Goal: Task Accomplishment & Management: Use online tool/utility

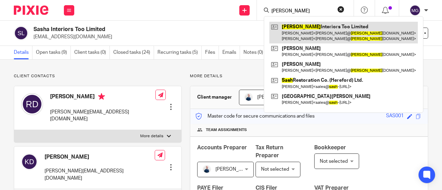
type input "sasha"
click at [303, 26] on link at bounding box center [344, 32] width 149 height 21
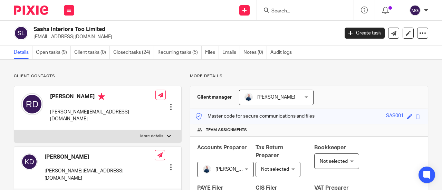
drag, startPoint x: 94, startPoint y: 39, endPoint x: 33, endPoint y: 41, distance: 61.2
click at [33, 41] on div "Sasha Interiors Too Limited [EMAIL_ADDRESS][DOMAIN_NAME] Create task Update fro…" at bounding box center [221, 33] width 442 height 25
copy p "[EMAIL_ADDRESS][DOMAIN_NAME]"
click at [406, 36] on icon at bounding box center [408, 33] width 5 height 5
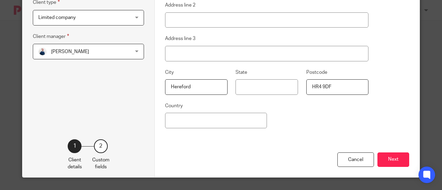
scroll to position [132, 0]
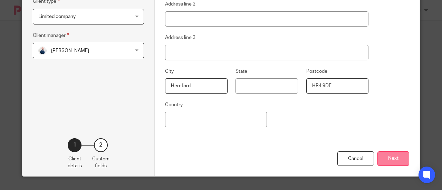
click at [392, 157] on button "Next" at bounding box center [394, 159] width 32 height 15
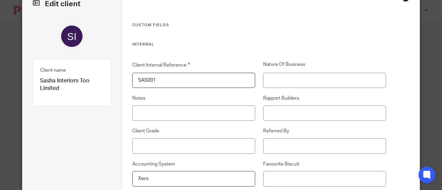
scroll to position [0, 0]
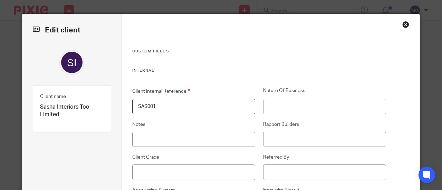
click at [53, 114] on p "Sasha Interiors Too Limited" at bounding box center [72, 111] width 64 height 15
click at [62, 114] on p "Sasha Interiors Too Limited" at bounding box center [72, 111] width 64 height 15
click at [68, 66] on img at bounding box center [71, 62] width 25 height 25
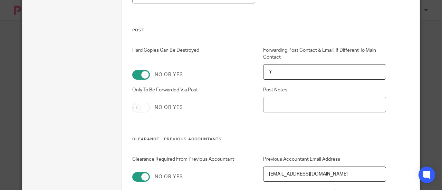
scroll to position [2584, 0]
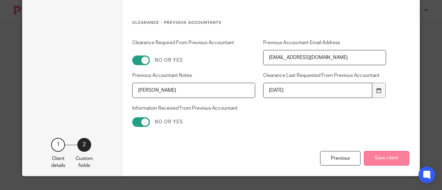
click at [377, 158] on button "Save client" at bounding box center [386, 158] width 45 height 15
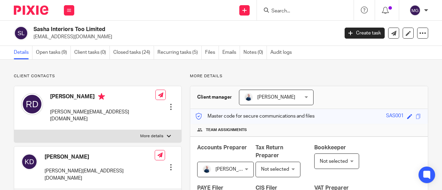
click at [67, 35] on p "[EMAIL_ADDRESS][DOMAIN_NAME]" at bounding box center [184, 37] width 301 height 7
click at [23, 34] on img at bounding box center [21, 33] width 15 height 15
click at [45, 35] on p "hello@sashainteriors.com" at bounding box center [184, 37] width 301 height 7
click at [73, 35] on p "hello@sashainteriors.com" at bounding box center [184, 37] width 301 height 7
click at [75, 27] on h2 "Sasha Interiors Too Limited" at bounding box center [154, 29] width 241 height 7
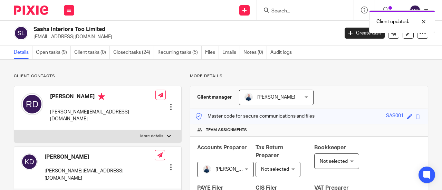
click at [72, 39] on p "hello@sashainteriors.com" at bounding box center [184, 37] width 301 height 7
click at [67, 37] on p "hello@sashainteriors.com" at bounding box center [184, 37] width 301 height 7
click at [420, 30] on icon at bounding box center [423, 33] width 7 height 7
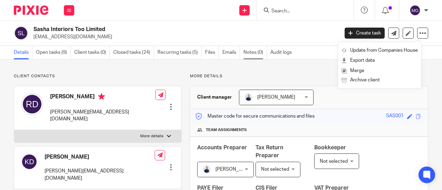
click at [248, 56] on link "Notes (0)" at bounding box center [256, 52] width 24 height 13
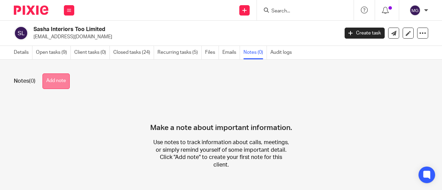
click at [67, 80] on button "Add note" at bounding box center [56, 82] width 27 height 16
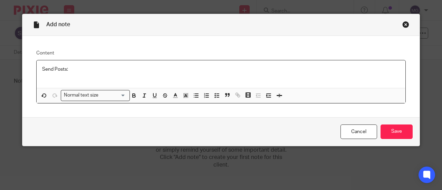
click at [69, 71] on p "Send Posts:" at bounding box center [221, 69] width 358 height 7
click at [77, 70] on p "Send Posts:" at bounding box center [221, 69] width 358 height 7
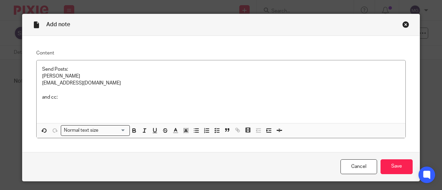
click at [45, 108] on p at bounding box center [221, 111] width 358 height 7
click at [45, 105] on p at bounding box center [221, 104] width 358 height 7
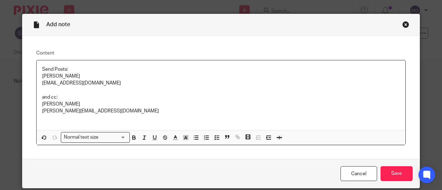
click at [132, 103] on p "[PERSON_NAME]" at bounding box center [221, 104] width 358 height 7
click at [387, 170] on input "Save" at bounding box center [397, 174] width 32 height 15
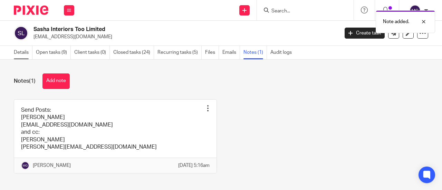
click at [20, 55] on link "Details" at bounding box center [23, 52] width 19 height 13
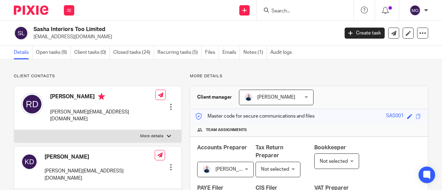
click at [301, 11] on input "Search" at bounding box center [302, 11] width 62 height 6
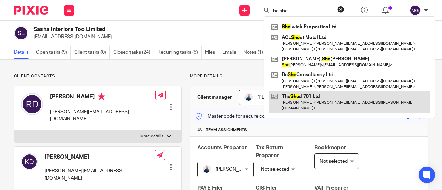
type input "the she"
click at [290, 101] on link at bounding box center [350, 102] width 160 height 21
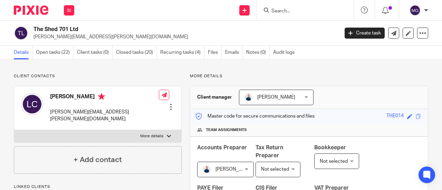
drag, startPoint x: 86, startPoint y: 29, endPoint x: 33, endPoint y: 29, distance: 52.9
click at [33, 29] on div "The Shed 701 Ltd cooke.laura@yahoo.co.uk" at bounding box center [174, 33] width 321 height 15
copy h2 "The Shed 701 Ltd"
drag, startPoint x: 90, startPoint y: 37, endPoint x: 33, endPoint y: 37, distance: 56.3
click at [33, 37] on div "The Shed 701 Ltd cooke.laura@yahoo.co.uk" at bounding box center [174, 33] width 321 height 15
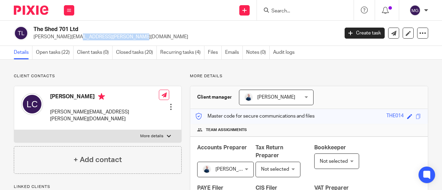
copy p "cooke.laura@yahoo.co.uk"
click at [319, 11] on input "Search" at bounding box center [302, 11] width 62 height 6
click at [319, 11] on input "y" at bounding box center [302, 11] width 62 height 6
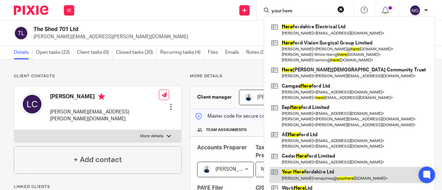
type input "your here"
click at [308, 176] on link at bounding box center [350, 175] width 160 height 16
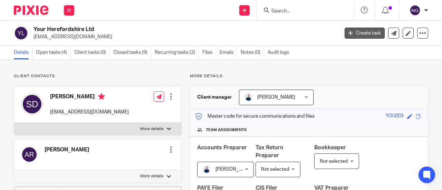
click at [351, 30] on link "Create task" at bounding box center [365, 33] width 40 height 11
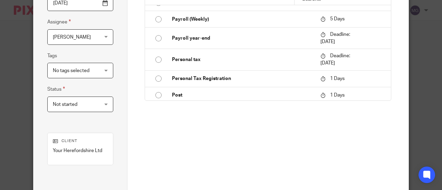
scroll to position [651, 0]
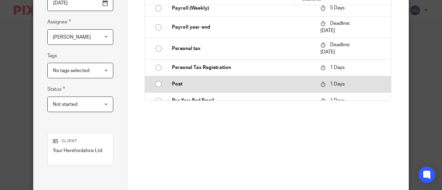
click at [155, 81] on input "radio" at bounding box center [158, 84] width 13 height 13
type input "[DATE]"
type input "Post"
checkbox input "false"
radio input "false"
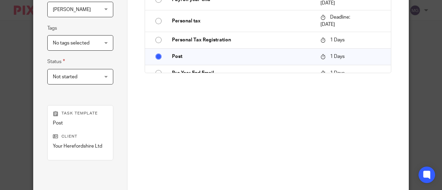
scroll to position [189, 0]
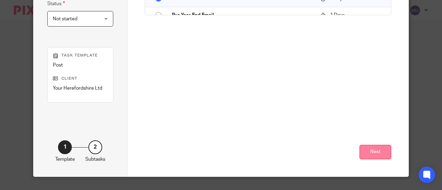
click at [373, 156] on button "Next" at bounding box center [376, 152] width 32 height 15
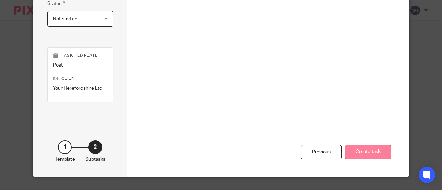
click at [365, 147] on button "Create task" at bounding box center [368, 152] width 46 height 15
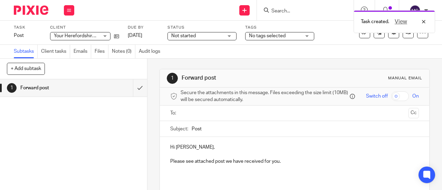
click at [192, 115] on input "text" at bounding box center [294, 114] width 223 height 8
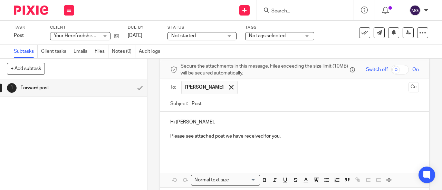
scroll to position [58, 0]
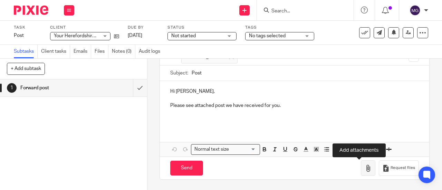
click at [365, 169] on icon "button" at bounding box center [368, 168] width 7 height 7
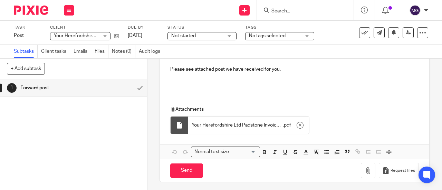
scroll to position [97, 0]
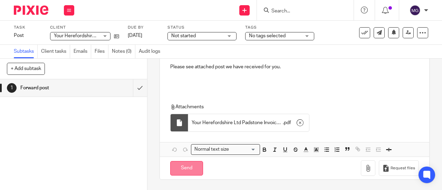
click at [182, 170] on input "Send" at bounding box center [186, 168] width 33 height 15
type input "Sent"
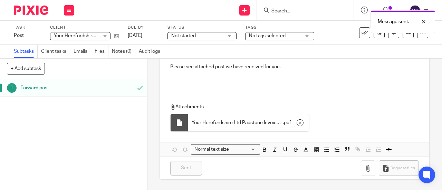
click at [30, 86] on h1 "Forward post" at bounding box center [55, 88] width 71 height 10
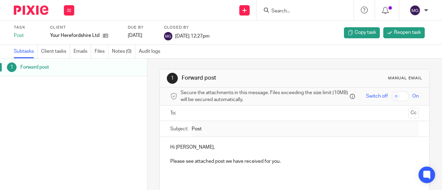
click at [297, 11] on input "Search" at bounding box center [302, 11] width 62 height 6
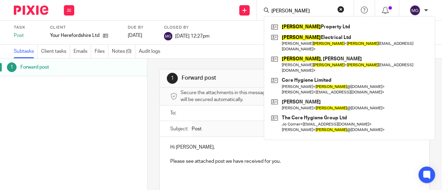
type input "[PERSON_NAME]"
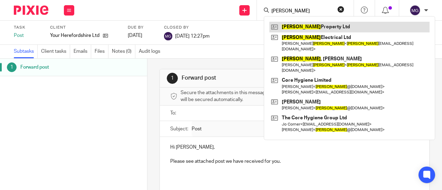
click at [307, 25] on link at bounding box center [350, 27] width 160 height 10
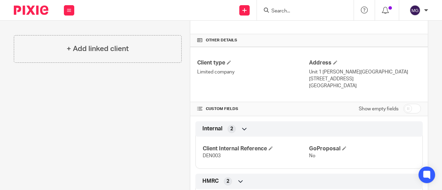
scroll to position [207, 0]
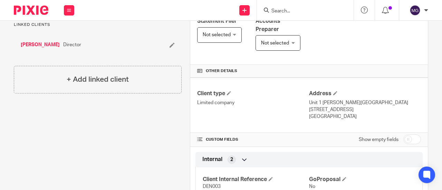
click at [37, 45] on link "Denny, Thomas" at bounding box center [40, 44] width 39 height 7
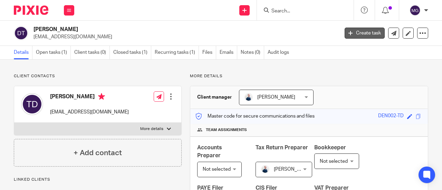
click at [352, 32] on link "Create task" at bounding box center [365, 33] width 40 height 11
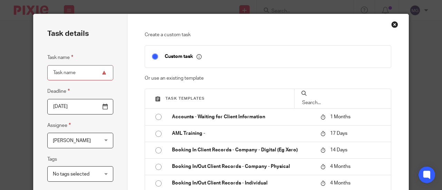
click at [392, 27] on div "Close this dialog window" at bounding box center [395, 24] width 7 height 7
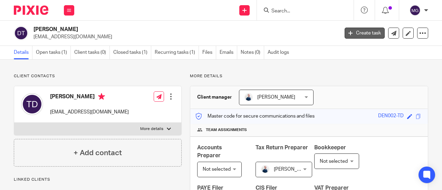
click at [354, 32] on link "Create task" at bounding box center [365, 33] width 40 height 11
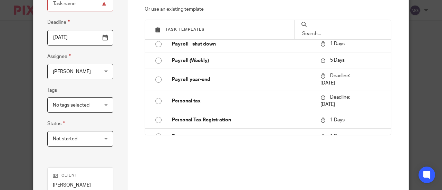
scroll to position [644, 0]
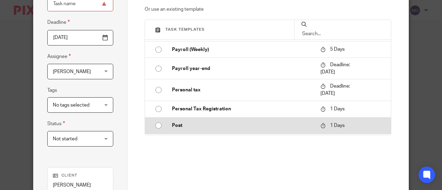
click at [154, 124] on input "radio" at bounding box center [158, 125] width 13 height 13
type input "[DATE]"
type input "Post"
checkbox input "false"
radio input "false"
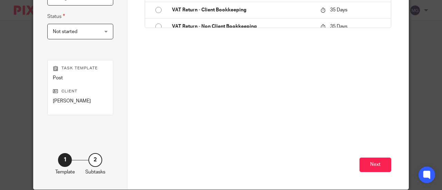
scroll to position [189, 0]
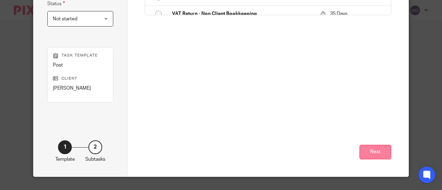
click at [382, 151] on button "Next" at bounding box center [376, 152] width 32 height 15
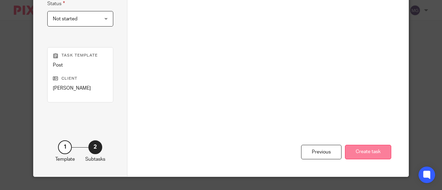
click at [360, 148] on button "Create task" at bounding box center [368, 152] width 46 height 15
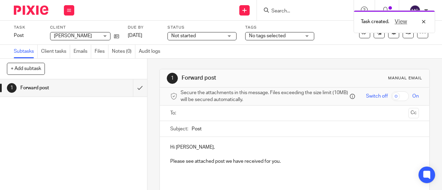
click at [236, 115] on input "text" at bounding box center [294, 114] width 223 height 8
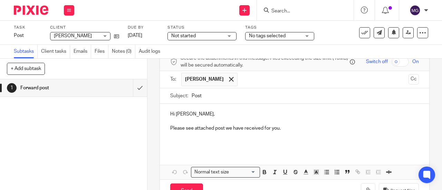
scroll to position [58, 0]
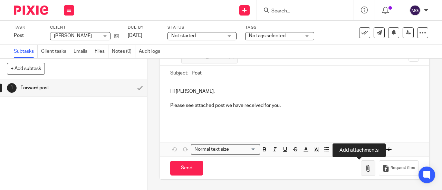
click at [362, 174] on button "button" at bounding box center [368, 169] width 15 height 16
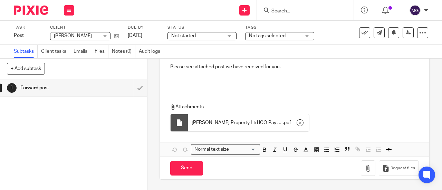
scroll to position [97, 0]
click at [188, 168] on input "Send" at bounding box center [186, 168] width 33 height 15
type input "Sent"
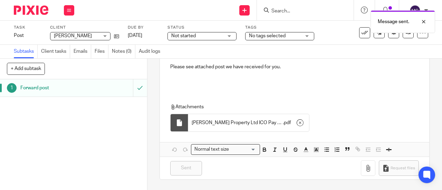
click at [34, 90] on h1 "Forward post" at bounding box center [55, 88] width 71 height 10
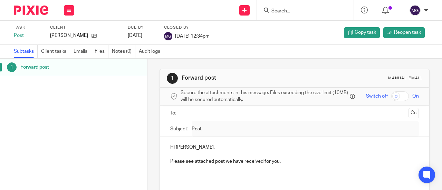
click at [305, 9] on input "Search" at bounding box center [302, 11] width 62 height 6
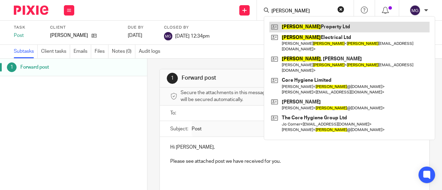
type input "[PERSON_NAME]"
click at [284, 23] on link at bounding box center [350, 27] width 160 height 10
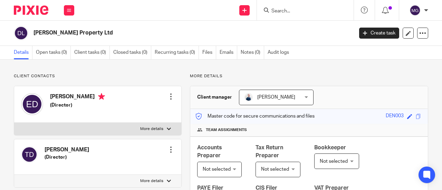
click at [286, 11] on input "Search" at bounding box center [302, 11] width 62 height 6
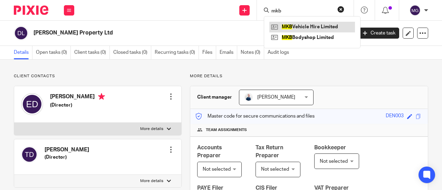
type input "mkb"
click at [300, 24] on link at bounding box center [313, 27] width 86 height 10
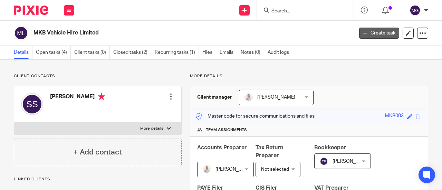
click at [380, 35] on link "Create task" at bounding box center [380, 33] width 40 height 11
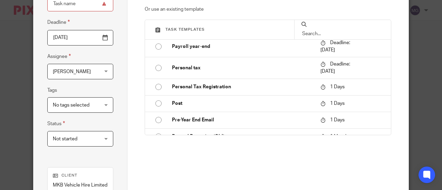
scroll to position [669, 0]
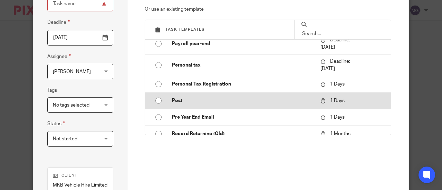
click at [156, 101] on input "radio" at bounding box center [158, 100] width 13 height 13
type input "2025-08-21"
type input "Post"
checkbox input "false"
radio input "false"
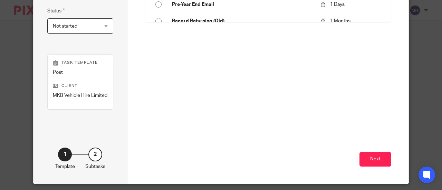
scroll to position [189, 0]
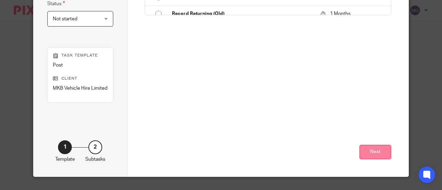
click at [381, 150] on button "Next" at bounding box center [376, 152] width 32 height 15
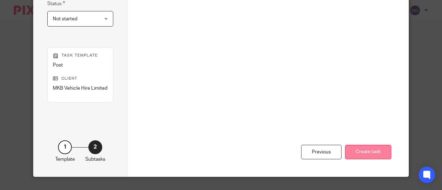
click at [366, 152] on button "Create task" at bounding box center [368, 152] width 46 height 15
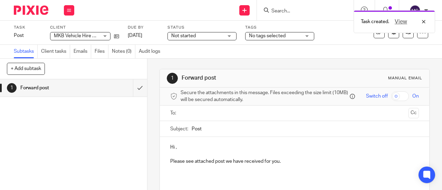
click at [230, 114] on input "text" at bounding box center [294, 114] width 223 height 8
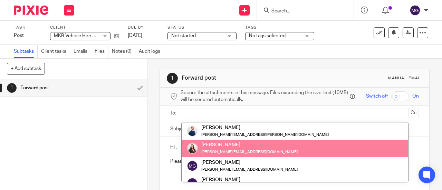
click at [110, 165] on div "1 Forward post" at bounding box center [73, 135] width 147 height 111
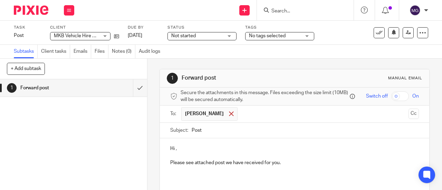
click at [229, 116] on span at bounding box center [231, 114] width 4 height 4
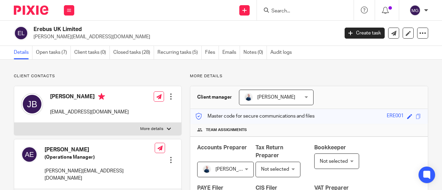
click at [304, 9] on input "Search" at bounding box center [302, 11] width 62 height 6
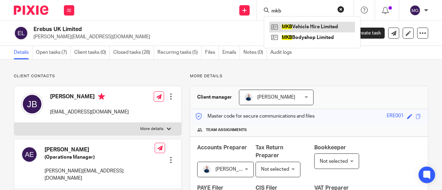
type input "mkb"
click at [296, 29] on link at bounding box center [313, 27] width 86 height 10
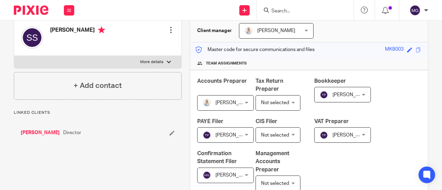
scroll to position [69, 0]
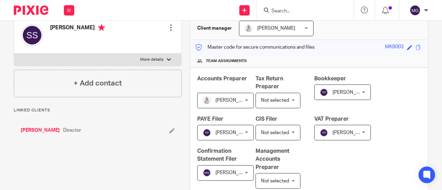
click at [26, 132] on link "[PERSON_NAME]" at bounding box center [40, 130] width 39 height 7
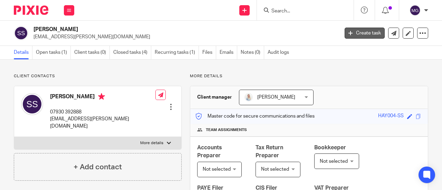
click at [350, 32] on link "Create task" at bounding box center [365, 33] width 40 height 11
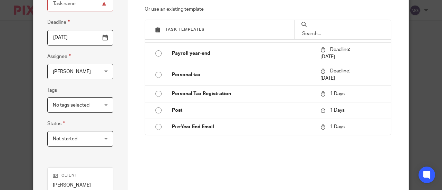
scroll to position [681, 0]
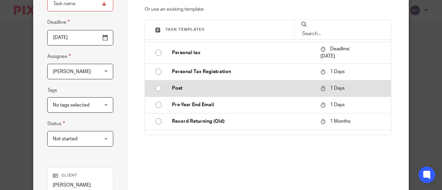
click at [158, 86] on input "radio" at bounding box center [158, 88] width 13 height 13
type input "[DATE]"
type input "Post"
checkbox input "false"
radio input "false"
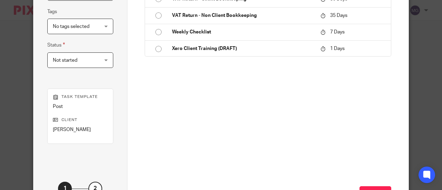
scroll to position [189, 0]
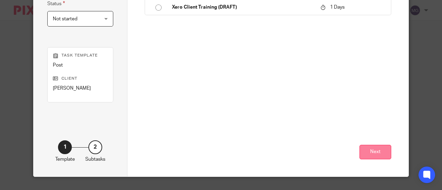
click at [380, 149] on button "Next" at bounding box center [376, 152] width 32 height 15
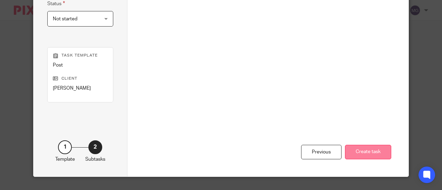
click at [359, 149] on button "Create task" at bounding box center [368, 152] width 46 height 15
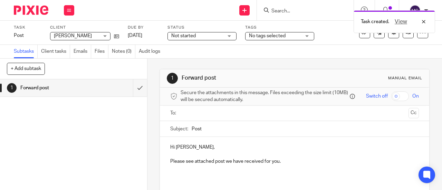
click at [211, 118] on input "text" at bounding box center [294, 114] width 223 height 8
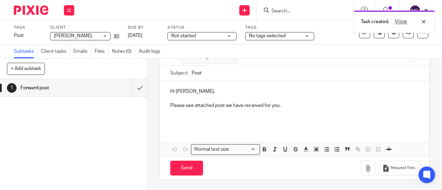
scroll to position [58, 0]
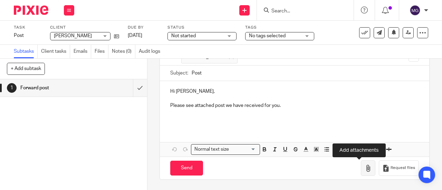
click at [361, 169] on button "button" at bounding box center [368, 169] width 15 height 16
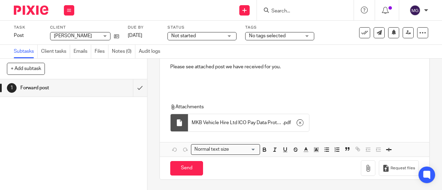
scroll to position [97, 0]
click at [183, 172] on input "Send" at bounding box center [186, 168] width 33 height 15
type input "Sent"
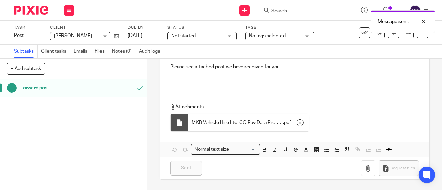
click at [35, 89] on h1 "Forward post" at bounding box center [55, 88] width 71 height 10
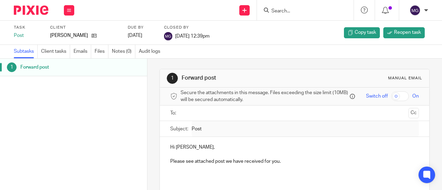
click at [302, 7] on form at bounding box center [308, 10] width 74 height 9
click at [310, 11] on input "Search" at bounding box center [302, 11] width 62 height 6
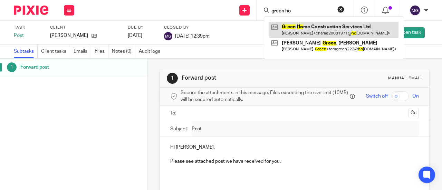
type input "green ho"
click at [316, 31] on link at bounding box center [334, 30] width 129 height 16
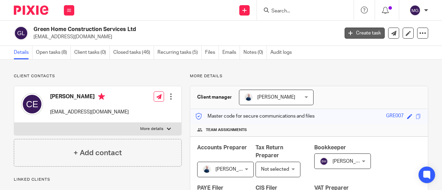
click at [360, 33] on link "Create task" at bounding box center [365, 33] width 40 height 11
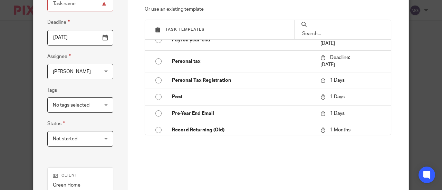
scroll to position [678, 0]
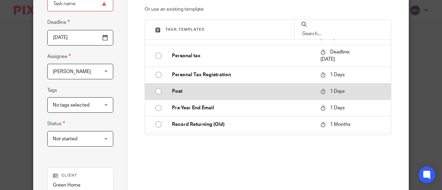
click at [153, 90] on input "radio" at bounding box center [158, 91] width 13 height 13
type input "2025-08-21"
type input "Post"
checkbox input "false"
radio input "false"
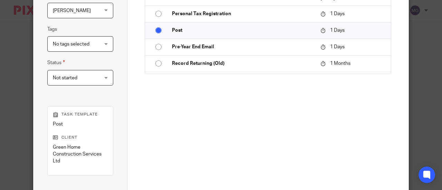
scroll to position [204, 0]
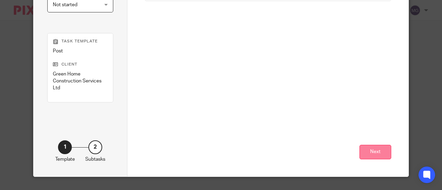
click at [386, 150] on button "Next" at bounding box center [376, 152] width 32 height 15
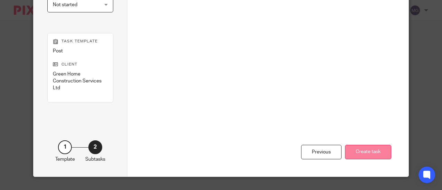
click at [365, 152] on button "Create task" at bounding box center [368, 152] width 46 height 15
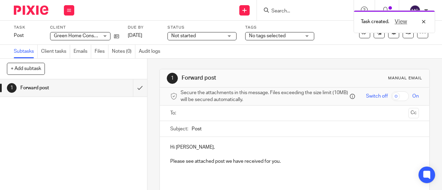
click at [223, 114] on input "text" at bounding box center [294, 114] width 223 height 8
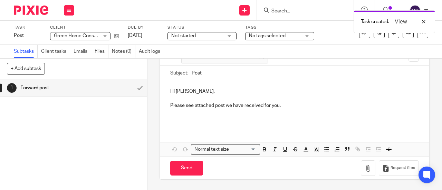
scroll to position [58, 0]
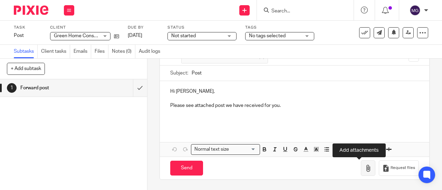
click at [365, 168] on icon "button" at bounding box center [368, 168] width 7 height 7
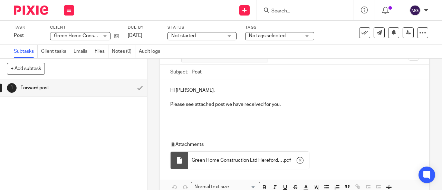
scroll to position [97, 0]
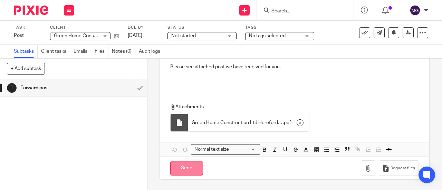
click at [182, 172] on input "Send" at bounding box center [186, 168] width 33 height 15
type input "Sent"
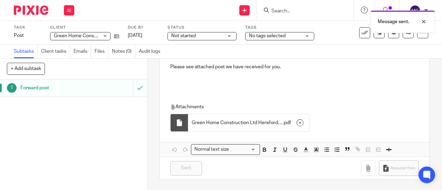
click at [32, 86] on h1 "Forward post" at bounding box center [55, 88] width 71 height 10
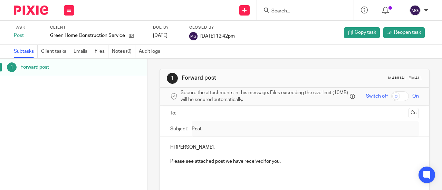
click at [121, 136] on div "1 Forward post" at bounding box center [73, 114] width 147 height 111
click at [306, 14] on input "Search" at bounding box center [302, 11] width 62 height 6
drag, startPoint x: 288, startPoint y: 4, endPoint x: 288, endPoint y: 13, distance: 9.3
click at [288, 13] on div at bounding box center [305, 10] width 97 height 20
click at [288, 14] on form at bounding box center [308, 10] width 74 height 9
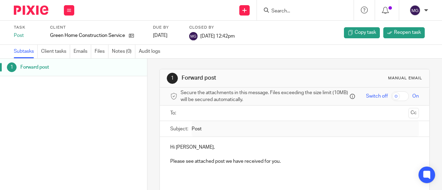
click at [289, 7] on form at bounding box center [308, 10] width 74 height 9
click at [299, 12] on input "Search" at bounding box center [302, 11] width 62 height 6
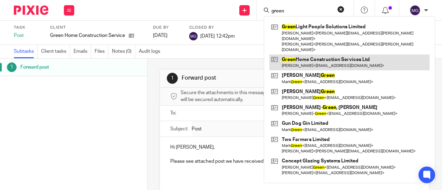
type input "green"
click at [322, 55] on link at bounding box center [350, 63] width 160 height 16
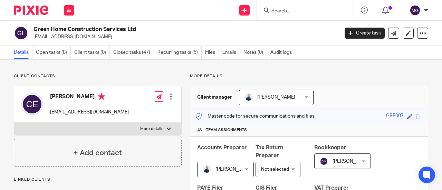
click at [326, 10] on input "Search" at bounding box center [302, 11] width 62 height 6
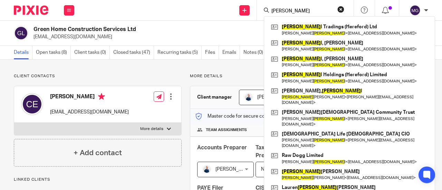
type input "[PERSON_NAME]"
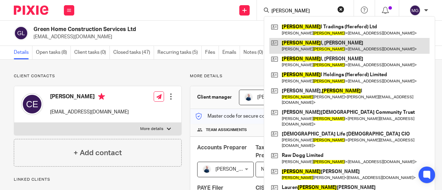
click at [303, 50] on link at bounding box center [350, 46] width 160 height 16
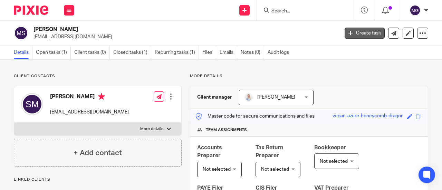
click at [367, 34] on link "Create task" at bounding box center [365, 33] width 40 height 11
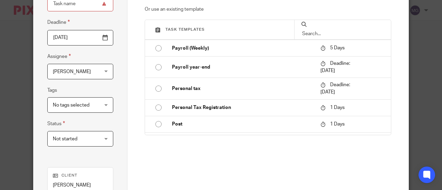
scroll to position [681, 0]
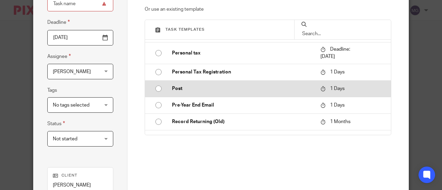
click at [156, 87] on input "radio" at bounding box center [158, 88] width 13 height 13
type input "2025-08-21"
type input "Post"
checkbox input "false"
radio input "false"
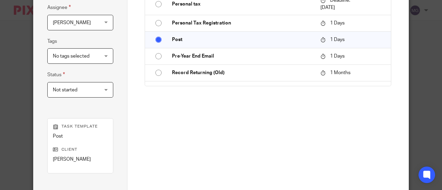
scroll to position [189, 0]
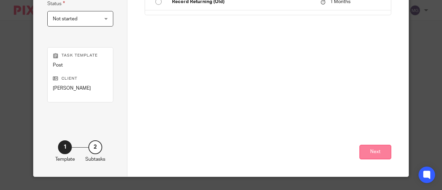
click at [383, 148] on button "Next" at bounding box center [376, 152] width 32 height 15
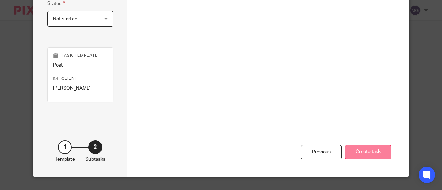
click at [359, 151] on button "Create task" at bounding box center [368, 152] width 46 height 15
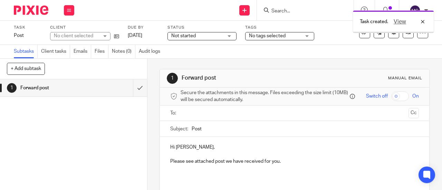
click at [203, 118] on input "text" at bounding box center [294, 114] width 223 height 8
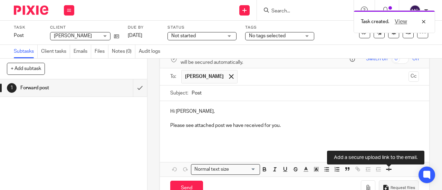
scroll to position [58, 0]
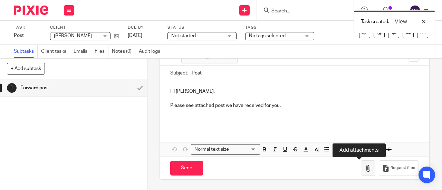
click at [365, 171] on icon "button" at bounding box center [368, 168] width 7 height 7
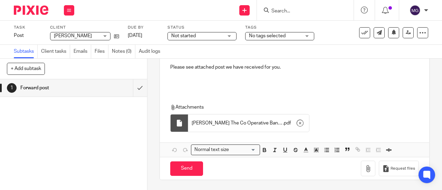
scroll to position [97, 0]
click at [178, 168] on input "Send" at bounding box center [186, 168] width 33 height 15
type input "Sent"
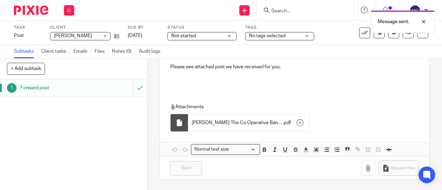
click at [27, 89] on h1 "Forward post" at bounding box center [55, 88] width 71 height 10
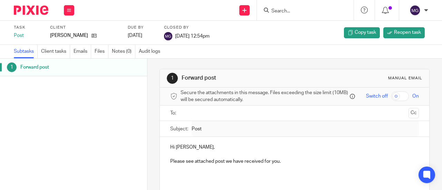
click at [291, 13] on input "Search" at bounding box center [302, 11] width 62 height 6
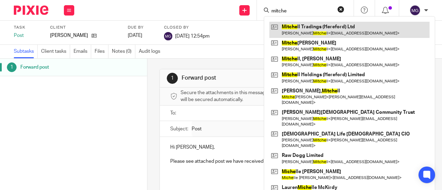
type input "mitche"
click at [311, 27] on link at bounding box center [350, 30] width 160 height 16
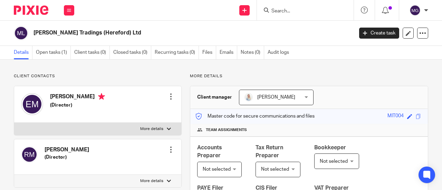
click at [136, 81] on div "Client contacts [PERSON_NAME] (Director) Edit contact Create client from contac…" at bounding box center [98, 176] width 168 height 205
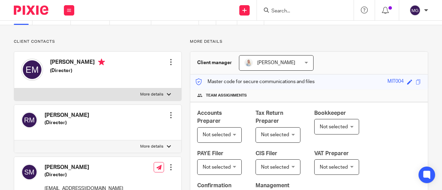
scroll to position [104, 0]
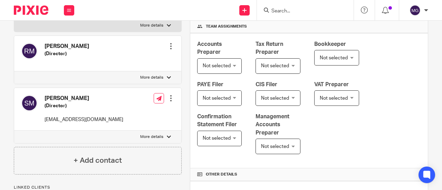
drag, startPoint x: 95, startPoint y: 95, endPoint x: 45, endPoint y: 92, distance: 50.2
click at [45, 92] on div "[PERSON_NAME] (Director) [EMAIL_ADDRESS][DOMAIN_NAME]" at bounding box center [72, 109] width 102 height 35
copy h4 "[PERSON_NAME]"
click at [308, 9] on input "Search" at bounding box center [302, 11] width 62 height 6
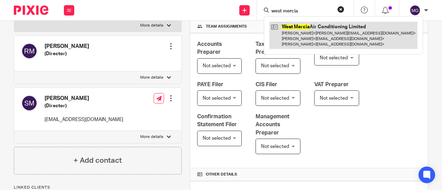
type input "west mercia"
click at [324, 29] on link at bounding box center [344, 35] width 148 height 27
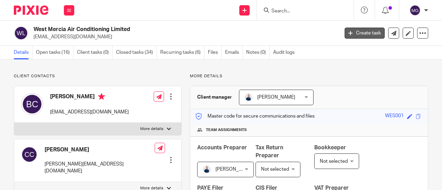
click at [355, 33] on link "Create task" at bounding box center [365, 33] width 40 height 11
